Goal: Information Seeking & Learning: Learn about a topic

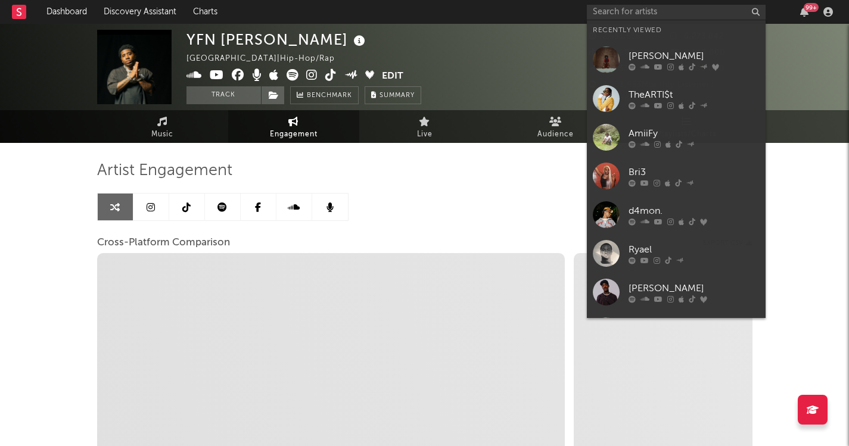
select select "1w"
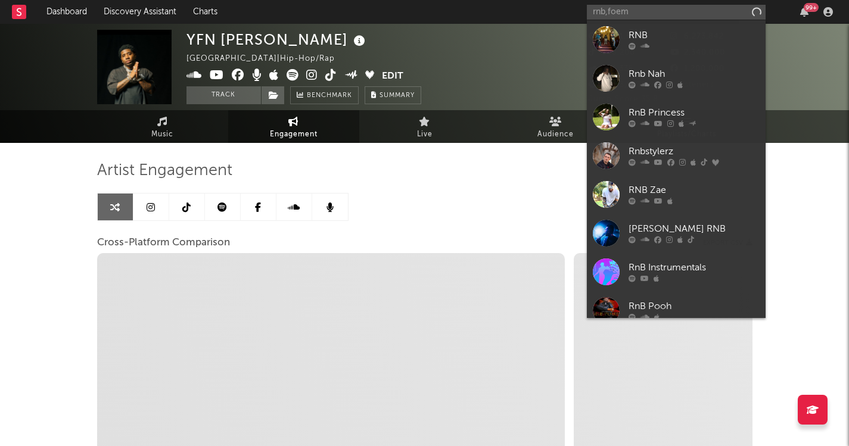
type input "rnb,foemo"
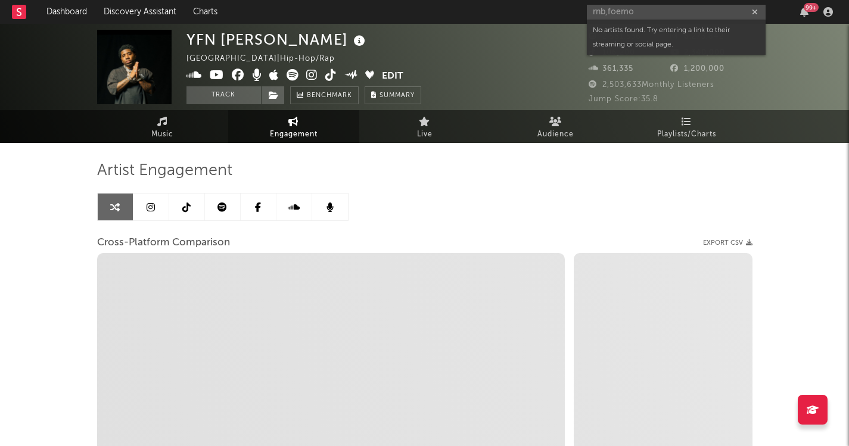
select select "1m"
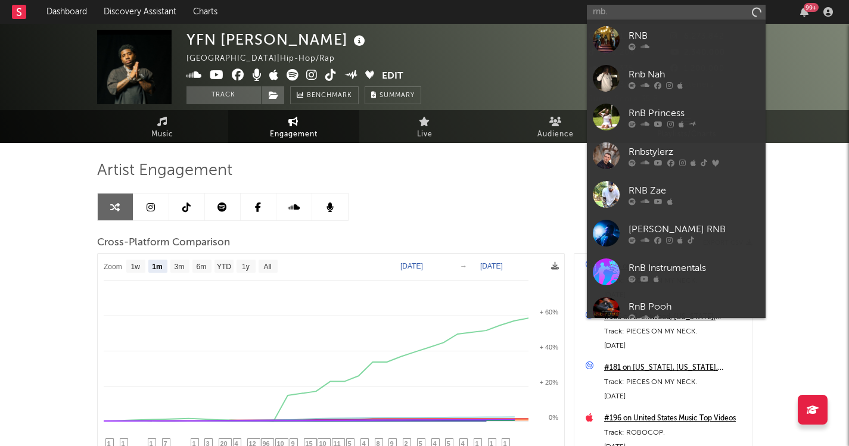
type input "rnb.r"
select select "1m"
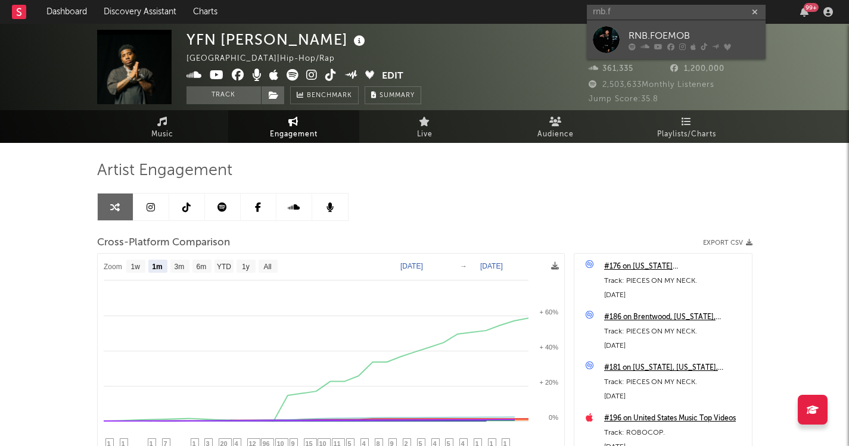
type input "rnb.f"
click at [649, 32] on div "RNB.FOEMOB" at bounding box center [693, 36] width 131 height 14
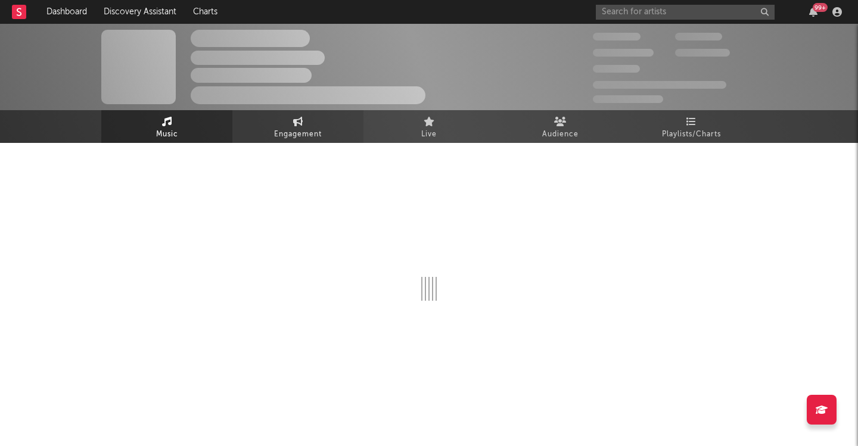
click at [303, 133] on span "Engagement" at bounding box center [298, 134] width 48 height 14
select select "1w"
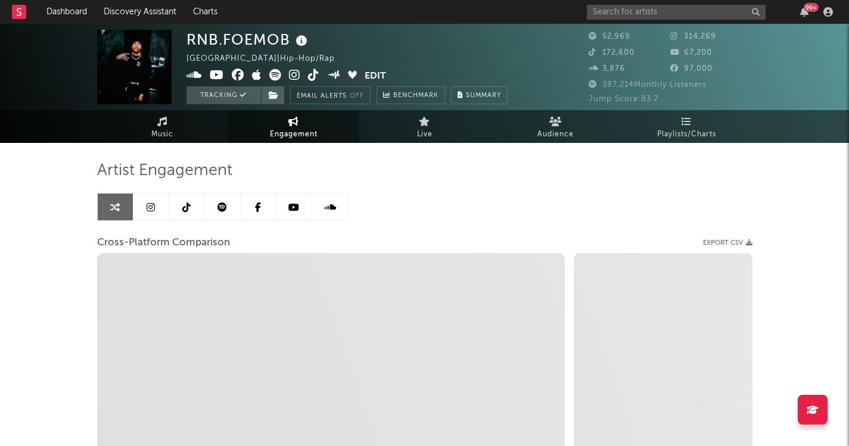
select select "1m"
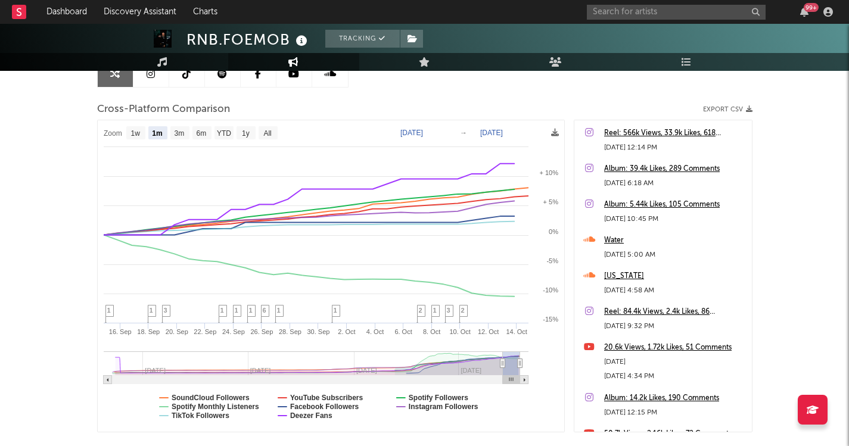
scroll to position [129, 0]
